Goal: Transaction & Acquisition: Purchase product/service

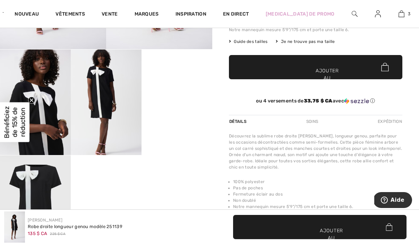
scroll to position [20, 0]
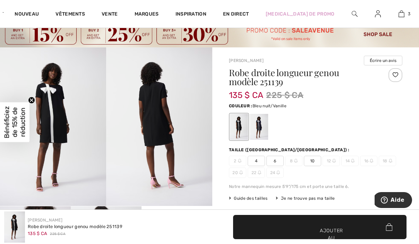
click at [263, 124] on div at bounding box center [259, 127] width 18 height 26
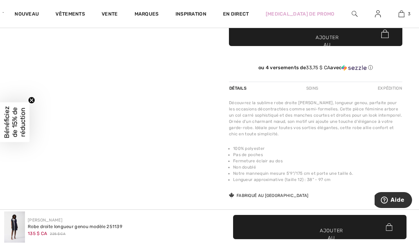
scroll to position [0, 0]
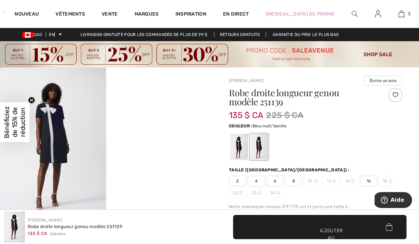
click at [50, 132] on img at bounding box center [53, 147] width 106 height 159
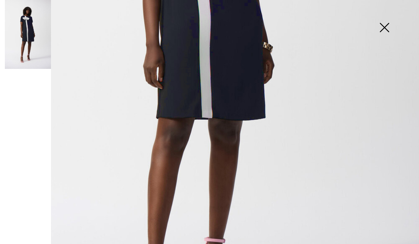
scroll to position [383, 0]
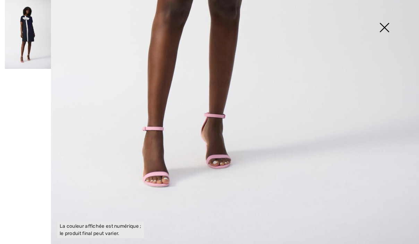
click at [388, 26] on img at bounding box center [384, 28] width 35 height 36
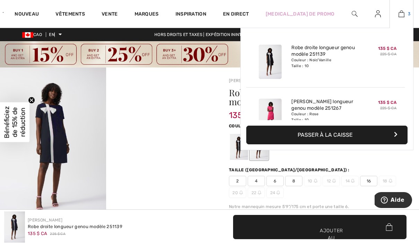
click at [398, 17] on img at bounding box center [401, 14] width 6 height 8
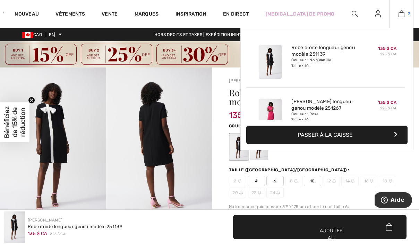
click at [398, 14] on img at bounding box center [401, 14] width 6 height 8
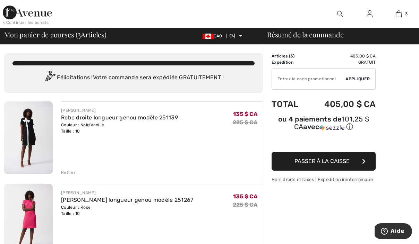
click at [290, 80] on input "TEXT" at bounding box center [308, 79] width 73 height 21
type input "SALEAVENUE"
click at [357, 79] on font "Appliquer" at bounding box center [357, 79] width 24 height 5
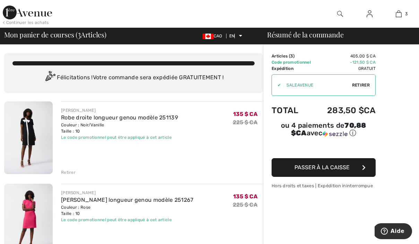
click at [24, 18] on img at bounding box center [27, 13] width 49 height 14
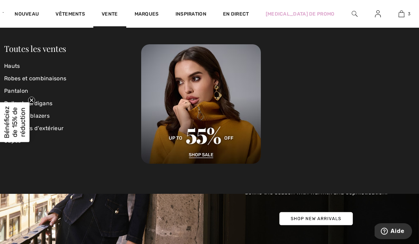
click at [30, 99] on circle "Fermer le teaser" at bounding box center [31, 100] width 7 height 7
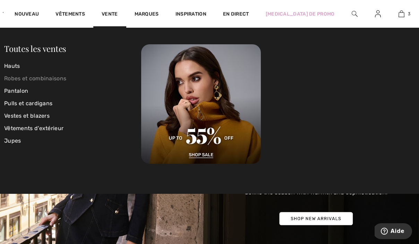
click at [20, 76] on font "Robes et combinaisons" at bounding box center [35, 78] width 62 height 7
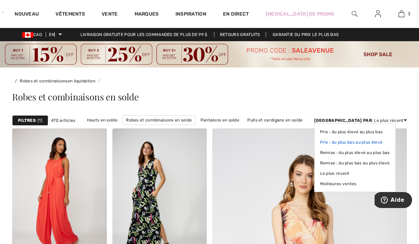
click at [375, 141] on font "Prix ​​: du plus bas au plus élevé" at bounding box center [351, 142] width 63 height 5
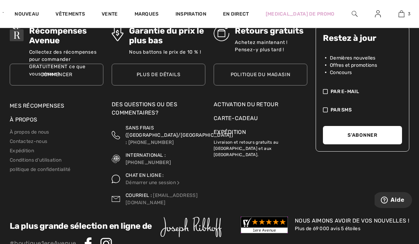
scroll to position [2809, 0]
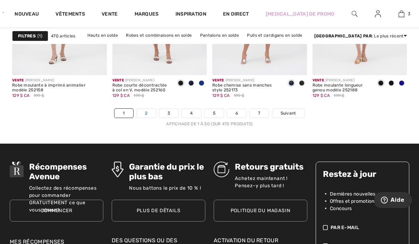
click at [146, 112] on font "2" at bounding box center [146, 113] width 2 height 5
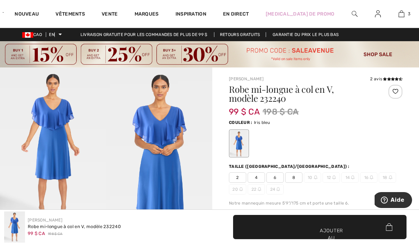
click at [293, 176] on font "8" at bounding box center [293, 177] width 3 height 5
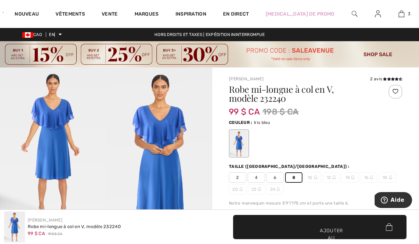
click at [46, 119] on img at bounding box center [53, 147] width 106 height 159
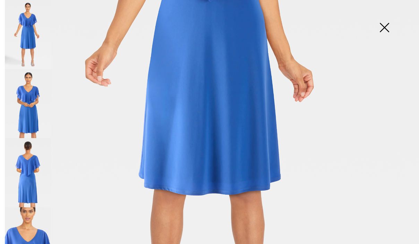
scroll to position [384, 0]
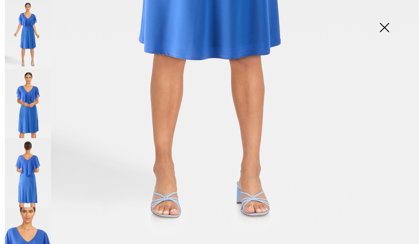
click at [29, 93] on img at bounding box center [28, 103] width 46 height 69
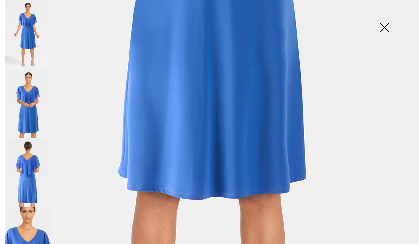
click at [41, 164] on img at bounding box center [28, 172] width 46 height 69
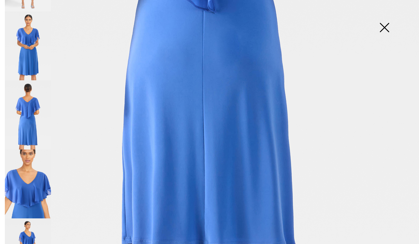
scroll to position [155, 0]
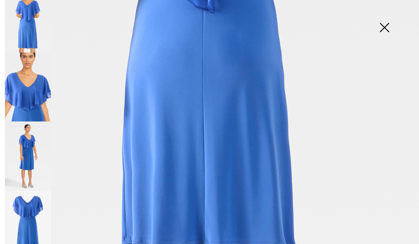
click at [25, 143] on img at bounding box center [28, 156] width 46 height 69
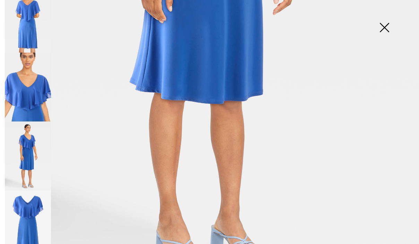
click at [22, 212] on img at bounding box center [28, 225] width 46 height 69
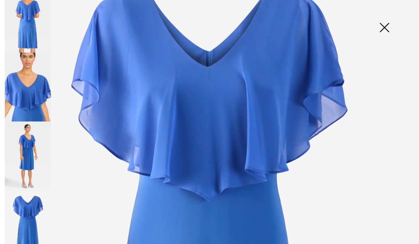
scroll to position [49, 0]
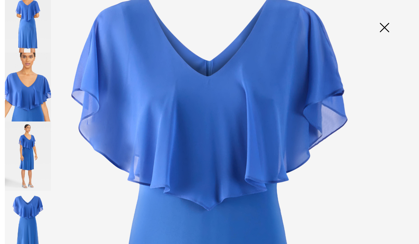
click at [383, 30] on img at bounding box center [384, 28] width 35 height 36
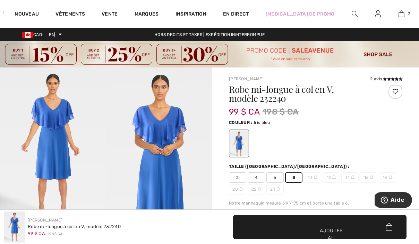
click at [312, 228] on font "✔ Ajouté au panier" at bounding box center [319, 241] width 20 height 29
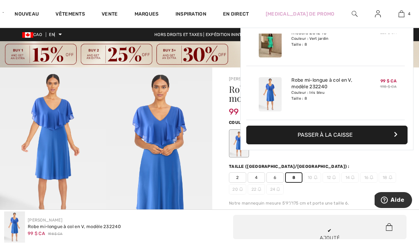
scroll to position [130, 0]
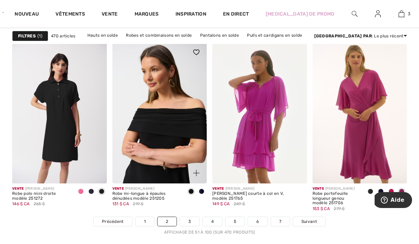
scroll to position [2713, 0]
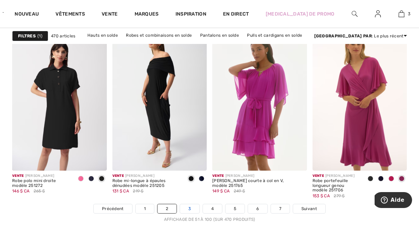
click at [187, 209] on link "3" at bounding box center [189, 208] width 19 height 9
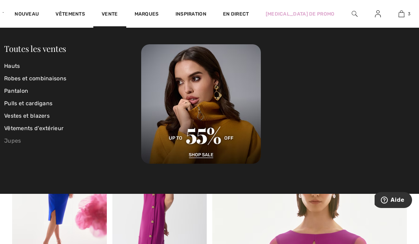
click at [16, 139] on font "Jupes" at bounding box center [12, 141] width 17 height 7
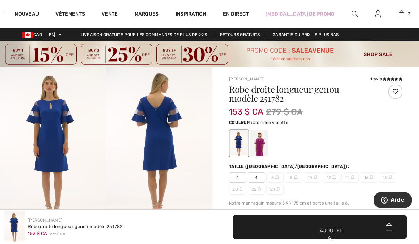
click at [250, 149] on div at bounding box center [259, 144] width 18 height 26
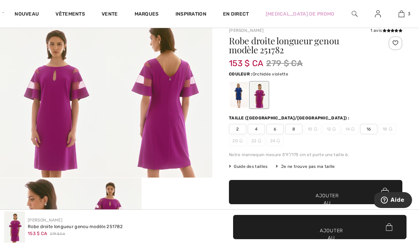
scroll to position [54, 0]
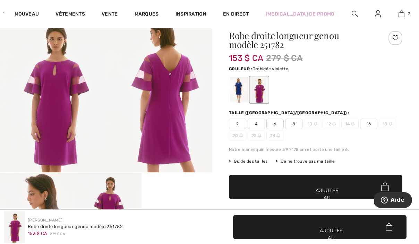
click at [58, 102] on img at bounding box center [53, 93] width 106 height 159
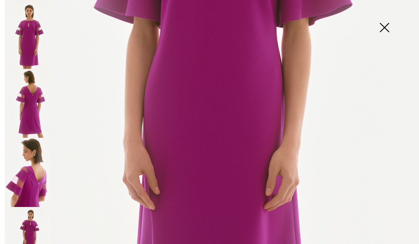
scroll to position [383, 0]
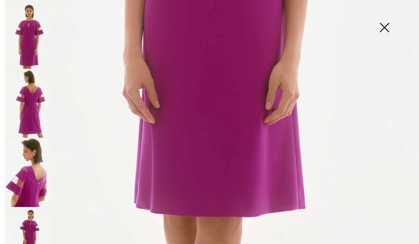
click at [387, 28] on img at bounding box center [384, 28] width 35 height 36
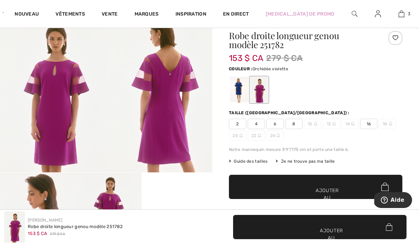
scroll to position [0, 0]
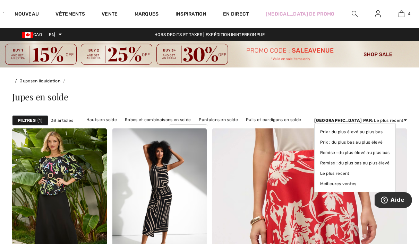
click at [387, 121] on font ": Le plus récent" at bounding box center [388, 120] width 32 height 5
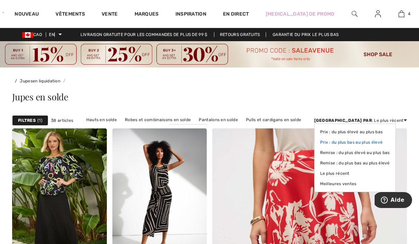
click at [382, 143] on font "Prix ​​: du plus bas au plus élevé" at bounding box center [351, 142] width 63 height 5
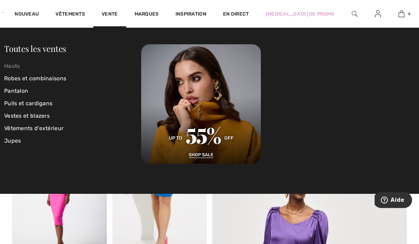
click at [14, 67] on font "Hauts" at bounding box center [12, 66] width 16 height 7
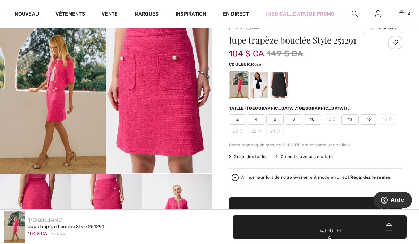
scroll to position [141, 0]
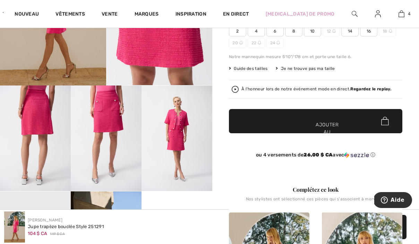
click at [45, 125] on img at bounding box center [35, 139] width 71 height 106
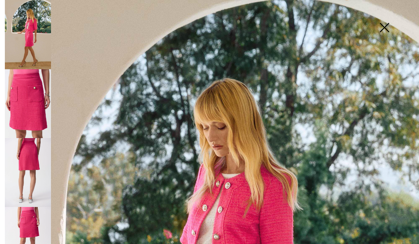
scroll to position [159, 0]
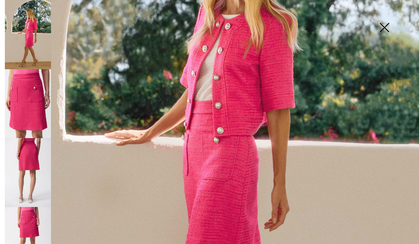
click at [30, 164] on img at bounding box center [28, 172] width 46 height 69
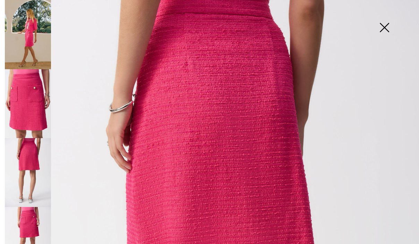
scroll to position [0, 0]
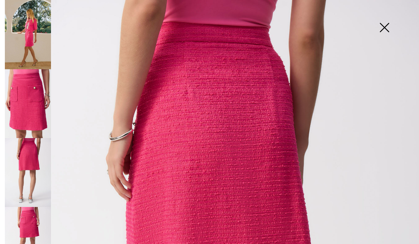
click at [392, 33] on img at bounding box center [384, 28] width 35 height 36
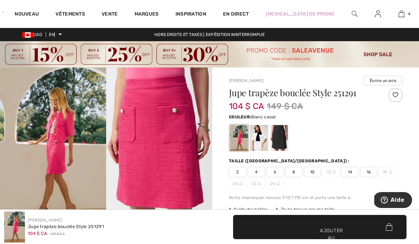
click at [267, 138] on div at bounding box center [259, 138] width 18 height 26
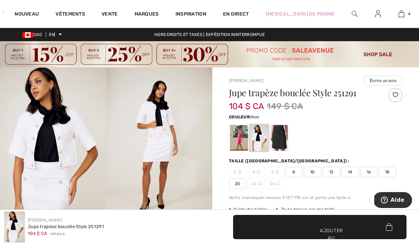
click at [286, 137] on div at bounding box center [279, 138] width 18 height 26
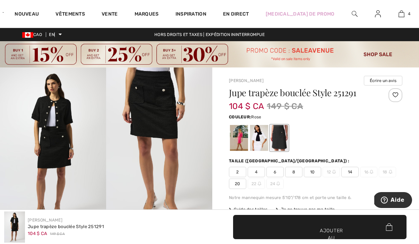
click at [238, 135] on div at bounding box center [239, 138] width 18 height 26
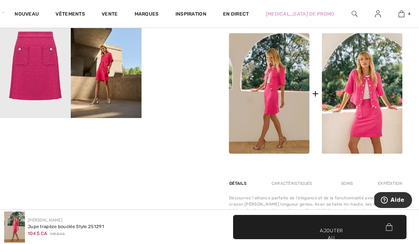
scroll to position [346, 0]
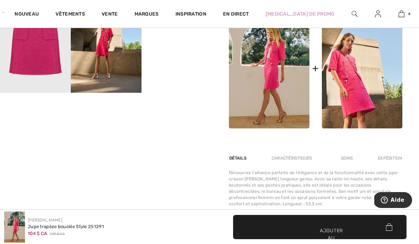
click at [357, 104] on img at bounding box center [362, 68] width 80 height 121
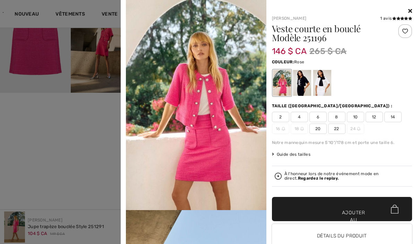
click at [99, 131] on div at bounding box center [209, 122] width 419 height 244
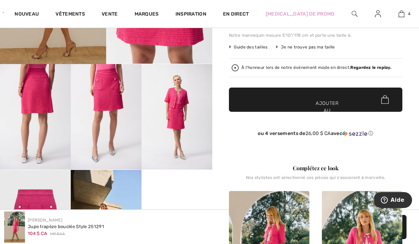
scroll to position [150, 0]
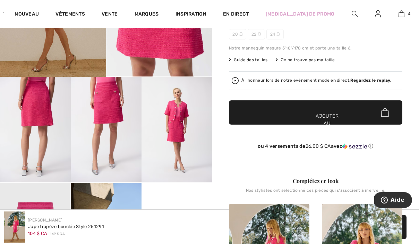
click at [178, 102] on img at bounding box center [176, 130] width 71 height 106
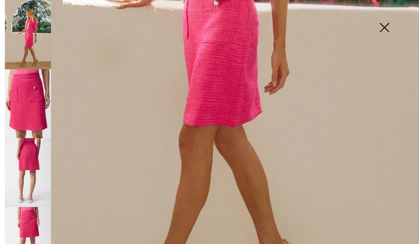
scroll to position [384, 0]
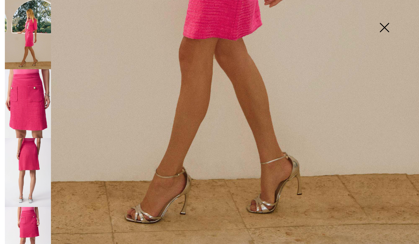
click at [23, 43] on img at bounding box center [28, 34] width 46 height 69
click at [30, 131] on img at bounding box center [28, 103] width 46 height 69
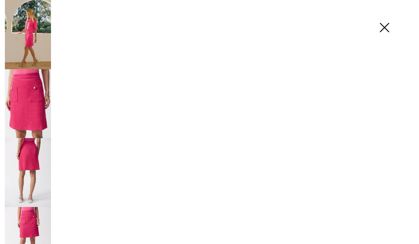
scroll to position [383, 0]
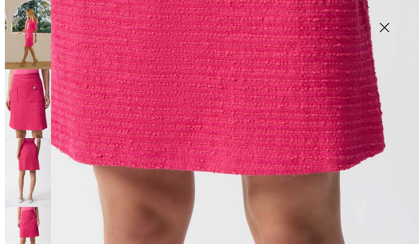
click at [25, 176] on img at bounding box center [28, 172] width 46 height 69
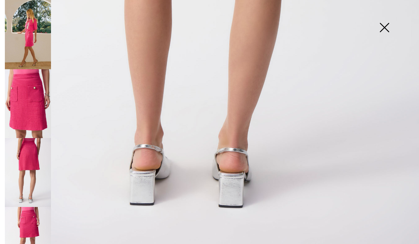
click at [37, 217] on img at bounding box center [28, 241] width 46 height 69
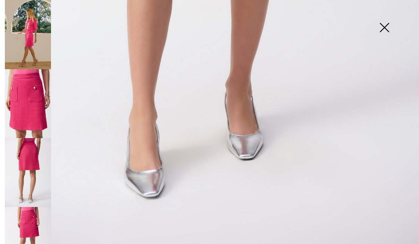
click at [381, 28] on img at bounding box center [384, 28] width 35 height 36
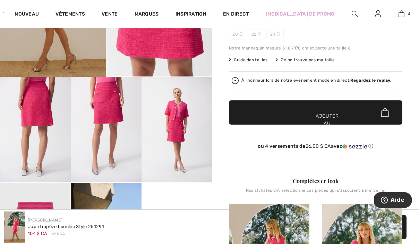
scroll to position [0, 0]
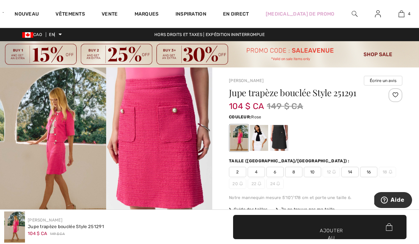
click at [29, 148] on img at bounding box center [53, 147] width 106 height 159
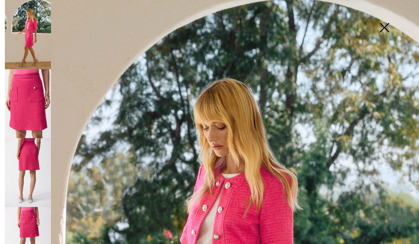
click at [385, 25] on img at bounding box center [384, 28] width 35 height 36
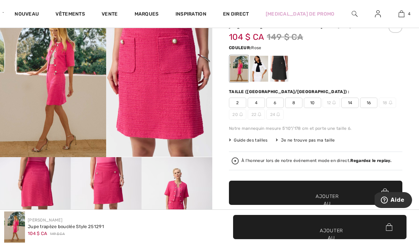
scroll to position [149, 0]
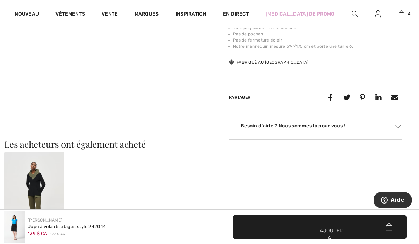
scroll to position [570, 0]
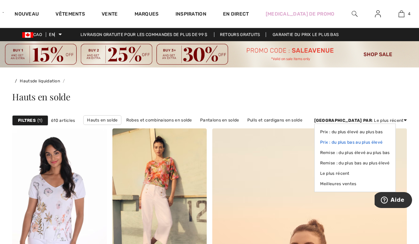
click at [380, 141] on font "Prix ​​: du plus bas au plus élevé" at bounding box center [351, 142] width 63 height 5
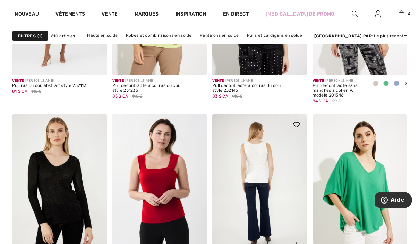
scroll to position [2748, 0]
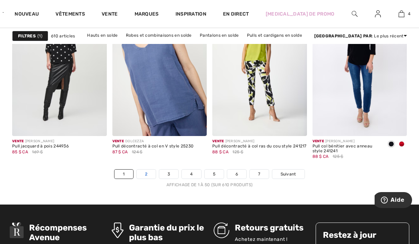
click at [141, 177] on link "2" at bounding box center [146, 174] width 19 height 9
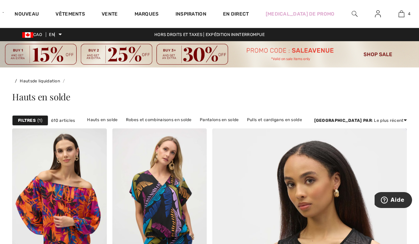
click at [35, 120] on font "Filtres" at bounding box center [27, 120] width 18 height 5
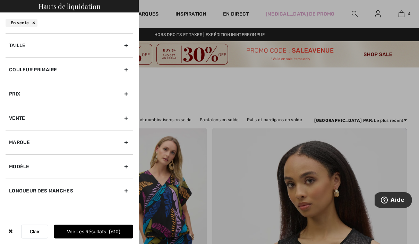
click at [59, 96] on div "Prix" at bounding box center [70, 94] width 128 height 24
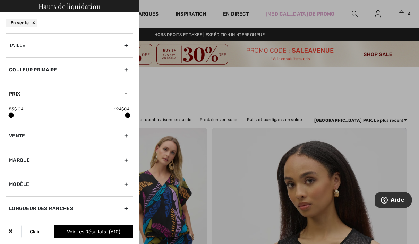
click at [68, 63] on div "Couleur primaire" at bounding box center [70, 70] width 128 height 24
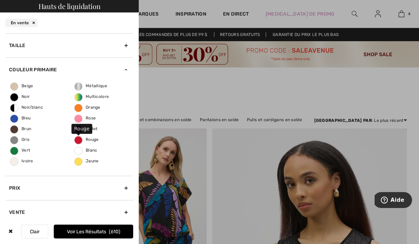
click at [77, 140] on span "Rouge" at bounding box center [87, 139] width 24 height 5
click at [0, 0] on input "Rouge" at bounding box center [0, 0] width 0 height 0
click at [78, 123] on label "Rose" at bounding box center [78, 119] width 8 height 8
click at [0, 0] on input "Rose" at bounding box center [0, 0] width 0 height 0
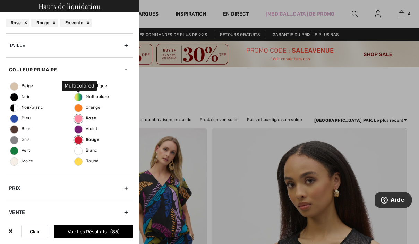
click at [76, 97] on span "Multicolore" at bounding box center [92, 96] width 34 height 5
click at [0, 0] on input "Multicolore" at bounding box center [0, 0] width 0 height 0
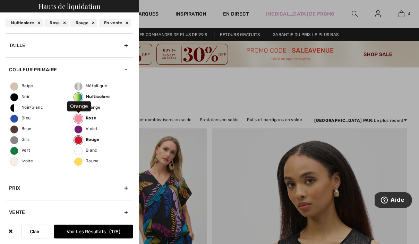
click at [78, 112] on label "Orange" at bounding box center [78, 108] width 8 height 8
click at [0, 0] on input "Orange" at bounding box center [0, 0] width 0 height 0
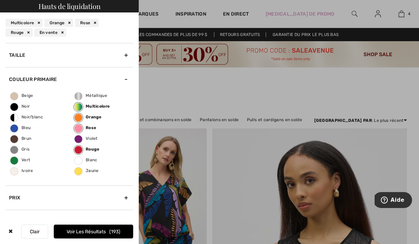
click at [91, 234] on font "Voir les résultats" at bounding box center [86, 232] width 39 height 6
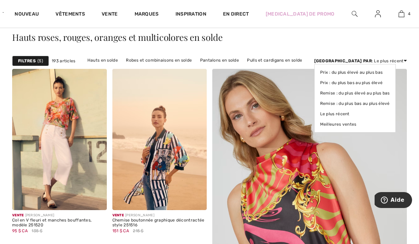
click at [394, 58] on div "[GEOGRAPHIC_DATA] par : Le plus récent Prix ​​: du plus élevé au plus bas Prix …" at bounding box center [360, 61] width 93 height 6
click at [383, 85] on font "Prix ​​: du plus bas au plus élevé" at bounding box center [351, 82] width 63 height 5
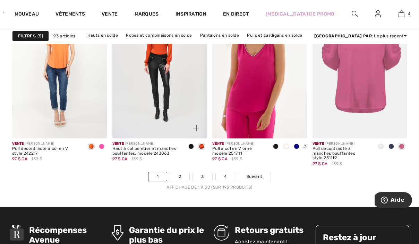
scroll to position [2749, 0]
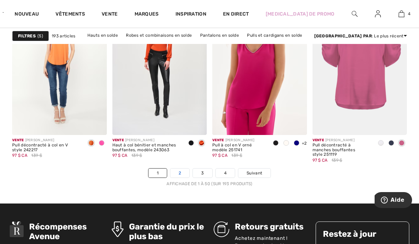
click at [178, 173] on link "2" at bounding box center [179, 173] width 19 height 9
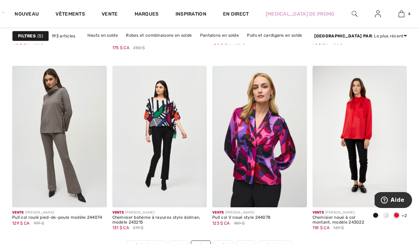
scroll to position [2854, 0]
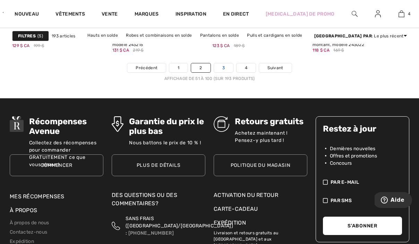
click at [225, 71] on link "3" at bounding box center [223, 67] width 19 height 9
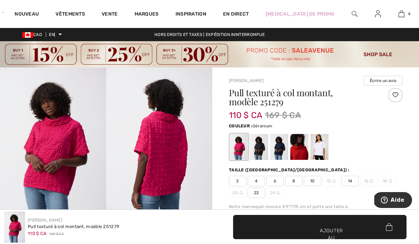
click at [45, 146] on img at bounding box center [53, 147] width 106 height 159
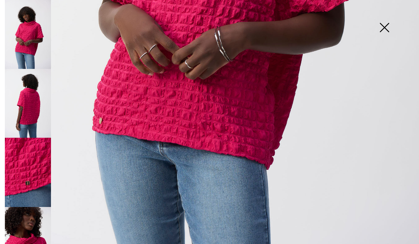
scroll to position [154, 0]
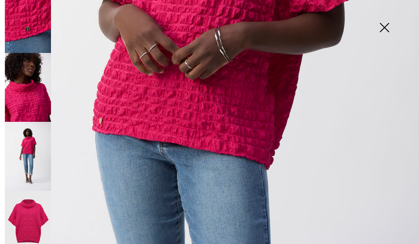
click at [33, 206] on img at bounding box center [28, 225] width 46 height 69
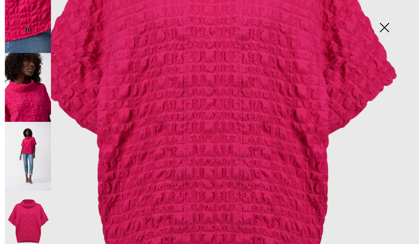
scroll to position [0, 0]
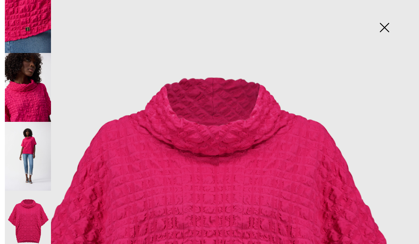
click at [395, 26] on img at bounding box center [384, 28] width 35 height 36
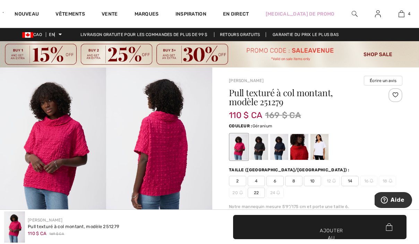
click at [309, 178] on span "10" at bounding box center [312, 181] width 17 height 10
click at [295, 144] on div at bounding box center [299, 147] width 18 height 26
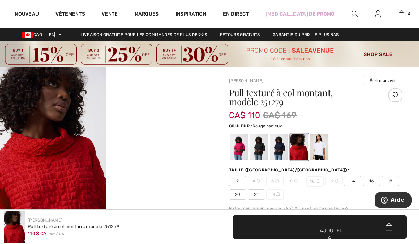
scroll to position [8, 0]
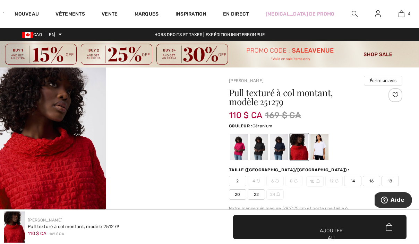
click at [246, 146] on div at bounding box center [239, 147] width 18 height 26
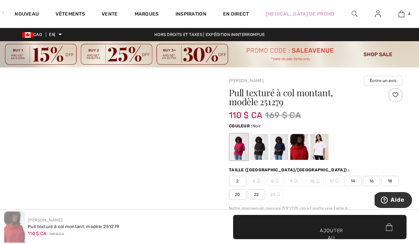
click at [270, 146] on div at bounding box center [279, 147] width 18 height 26
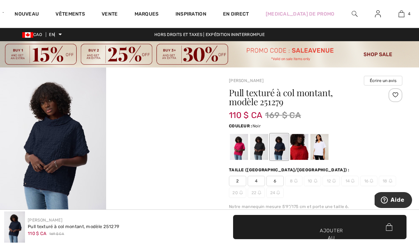
click at [262, 145] on div at bounding box center [259, 147] width 18 height 26
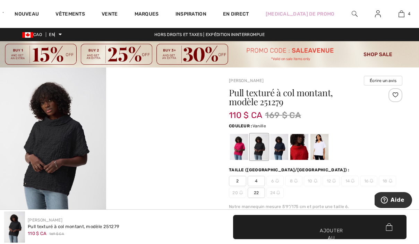
click at [320, 137] on div at bounding box center [319, 147] width 18 height 26
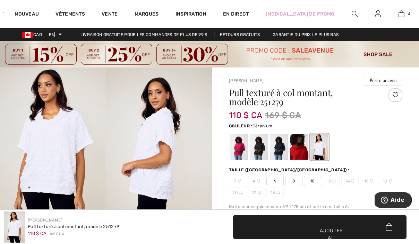
click at [241, 147] on div at bounding box center [239, 147] width 18 height 26
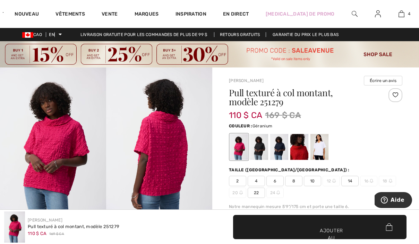
click at [314, 181] on font "10" at bounding box center [312, 181] width 5 height 5
click at [316, 225] on span "✔ Ajouté au panier Ajouter au panier" at bounding box center [319, 227] width 173 height 24
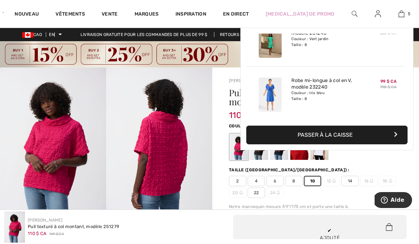
scroll to position [184, 0]
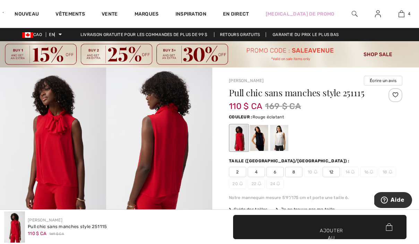
click at [73, 138] on img at bounding box center [53, 147] width 106 height 159
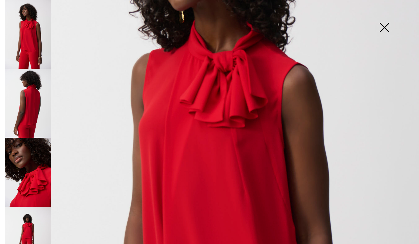
scroll to position [383, 0]
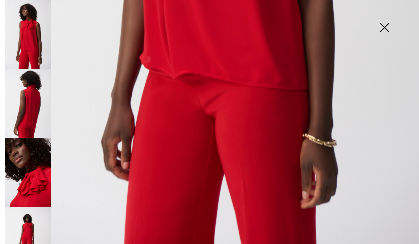
click at [386, 32] on img at bounding box center [384, 28] width 35 height 36
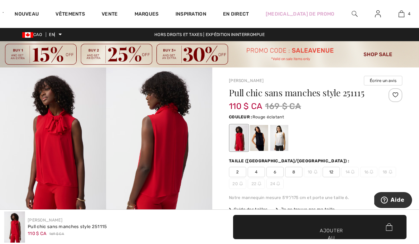
click at [293, 170] on font "8" at bounding box center [293, 172] width 3 height 5
click at [266, 134] on div at bounding box center [259, 138] width 18 height 26
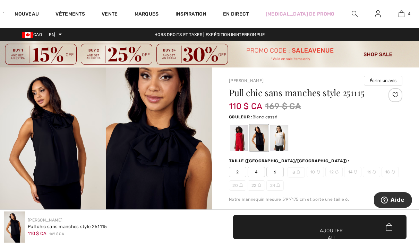
click at [281, 134] on div at bounding box center [279, 138] width 18 height 26
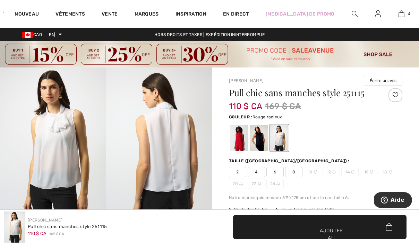
click at [232, 139] on div at bounding box center [239, 138] width 18 height 26
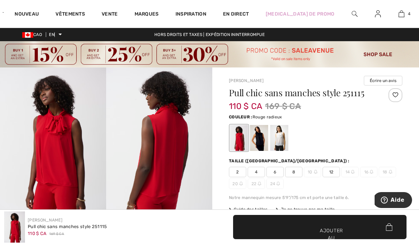
click at [296, 169] on span "8" at bounding box center [293, 172] width 17 height 10
click at [310, 229] on font "✔ Ajouté au panier" at bounding box center [319, 241] width 20 height 29
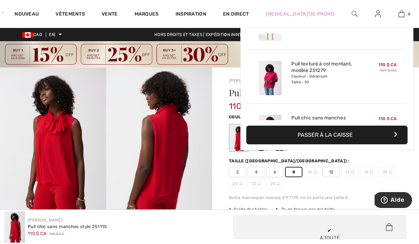
scroll to position [238, 0]
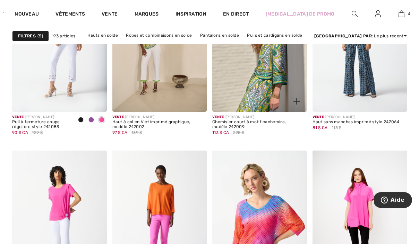
scroll to position [2726, 0]
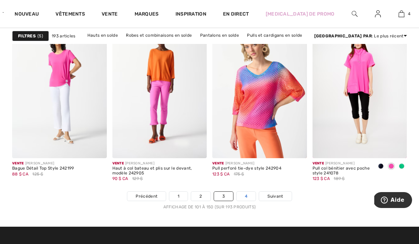
click at [245, 197] on font "4" at bounding box center [246, 196] width 2 height 5
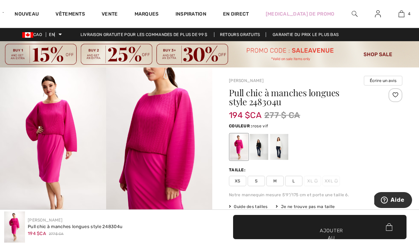
click at [18, 136] on img at bounding box center [53, 147] width 106 height 159
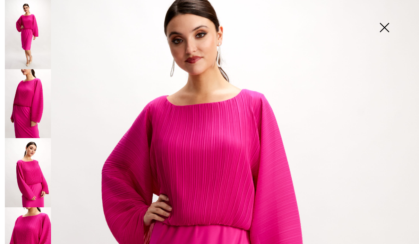
scroll to position [136, 0]
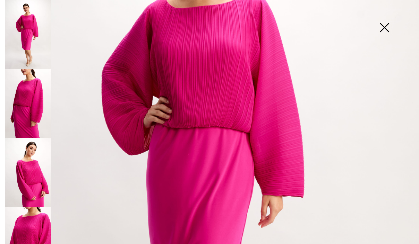
click at [35, 216] on img at bounding box center [28, 242] width 46 height 69
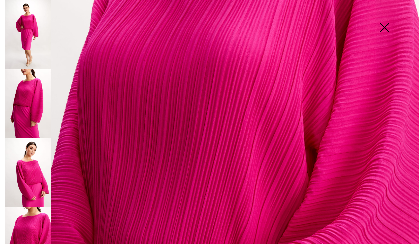
scroll to position [384, 0]
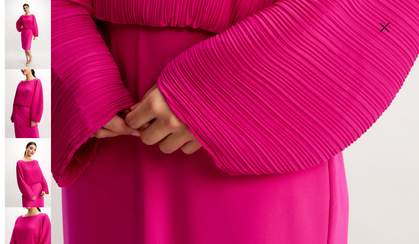
click at [32, 38] on img at bounding box center [28, 34] width 46 height 69
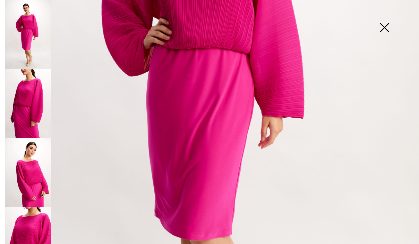
scroll to position [22, 0]
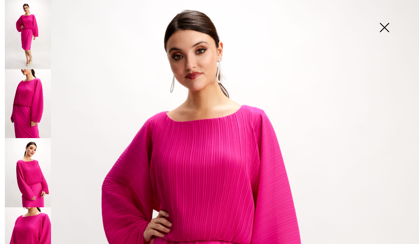
click at [385, 16] on img at bounding box center [384, 28] width 35 height 36
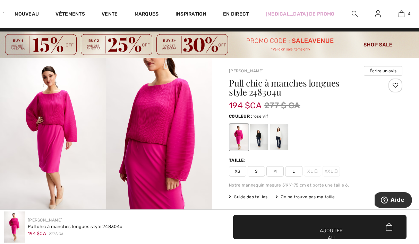
scroll to position [0, 0]
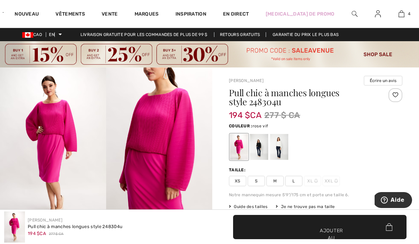
click at [392, 96] on div at bounding box center [395, 95] width 14 height 14
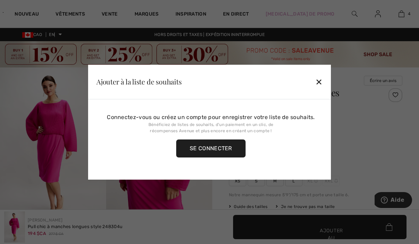
click at [200, 151] on font "Se connecter" at bounding box center [211, 148] width 42 height 7
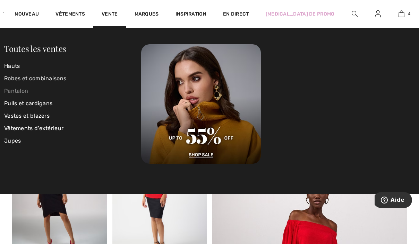
click at [30, 95] on link "Pantalon" at bounding box center [72, 91] width 137 height 12
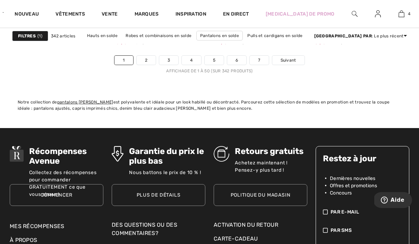
scroll to position [2724, 0]
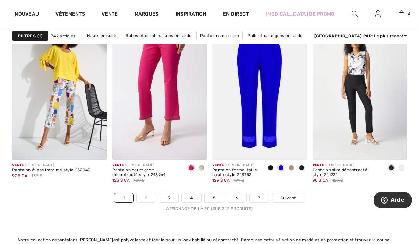
click at [145, 197] on font "2" at bounding box center [146, 198] width 2 height 5
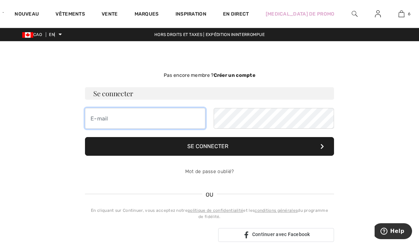
click at [110, 117] on input "email" at bounding box center [145, 118] width 120 height 21
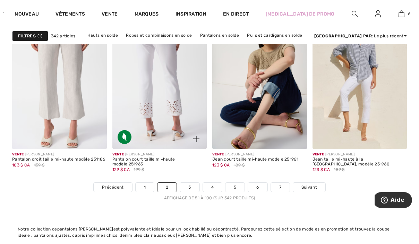
scroll to position [2724, 0]
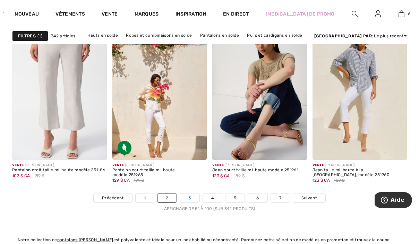
click at [192, 196] on link "3" at bounding box center [189, 198] width 19 height 9
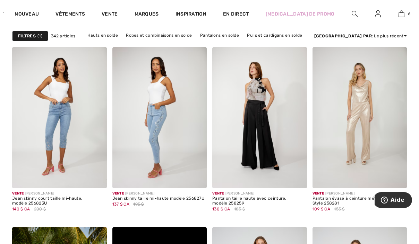
scroll to position [2752, 0]
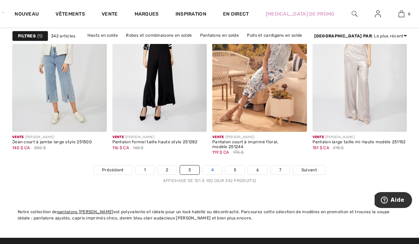
click at [219, 171] on link "4" at bounding box center [212, 170] width 19 height 9
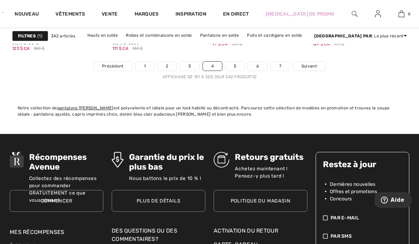
scroll to position [3030, 0]
